Goal: Task Accomplishment & Management: Manage account settings

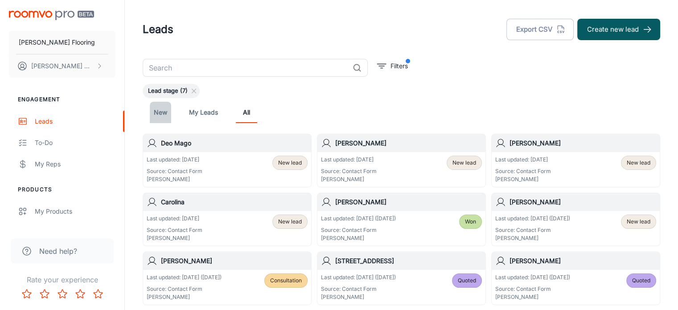
click at [162, 112] on link "New" at bounding box center [160, 112] width 21 height 21
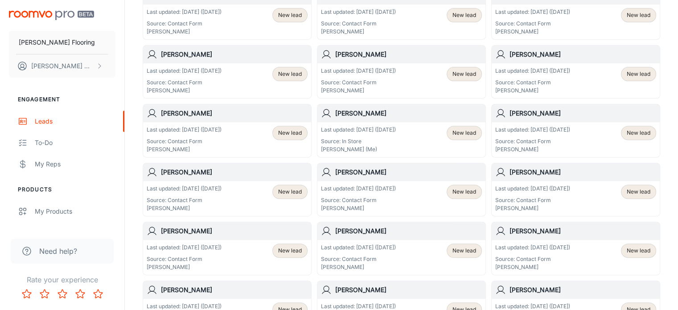
scroll to position [310, 0]
click at [390, 119] on div "[PERSON_NAME]" at bounding box center [401, 113] width 168 height 18
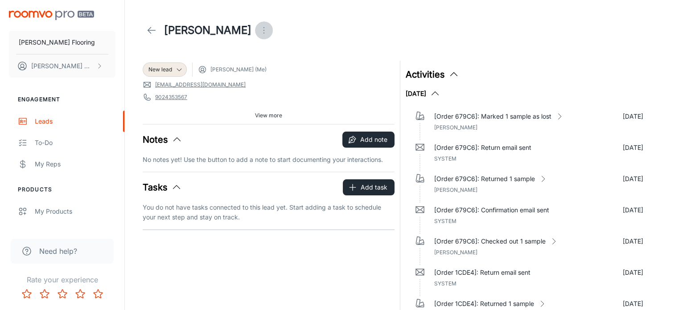
click at [259, 29] on icon "Open menu" at bounding box center [264, 30] width 11 height 11
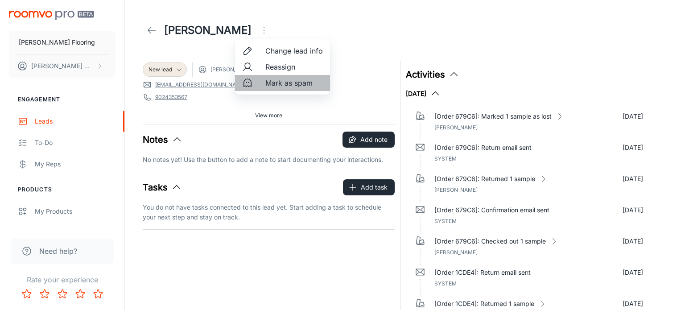
click at [288, 82] on span "Mark as spam" at bounding box center [294, 83] width 58 height 11
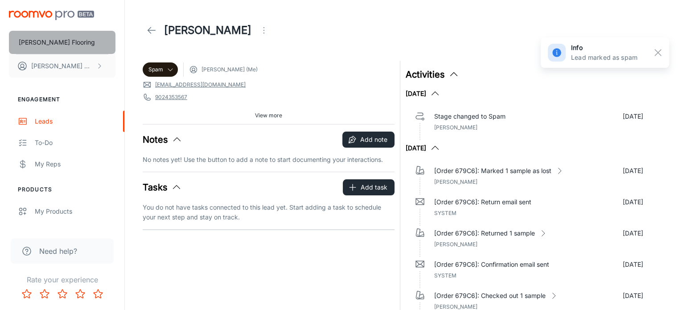
click at [51, 41] on p "[PERSON_NAME] Flooring" at bounding box center [57, 42] width 76 height 10
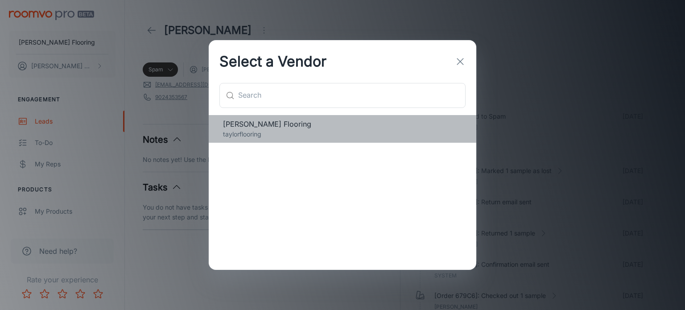
click at [255, 127] on span "[PERSON_NAME] Flooring" at bounding box center [342, 124] width 239 height 11
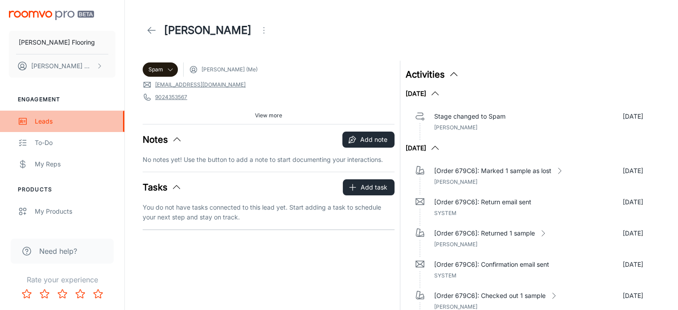
click at [45, 123] on div "Leads" at bounding box center [75, 121] width 81 height 10
